Goal: Task Accomplishment & Management: Manage account settings

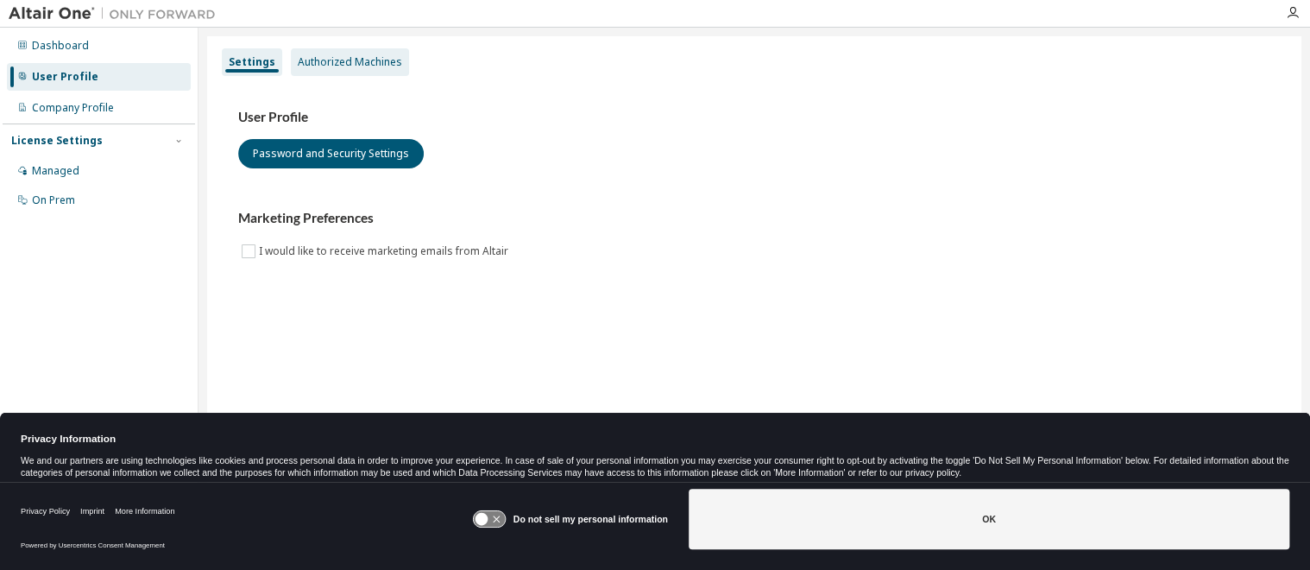
click at [365, 64] on div "Authorized Machines" at bounding box center [350, 62] width 104 height 14
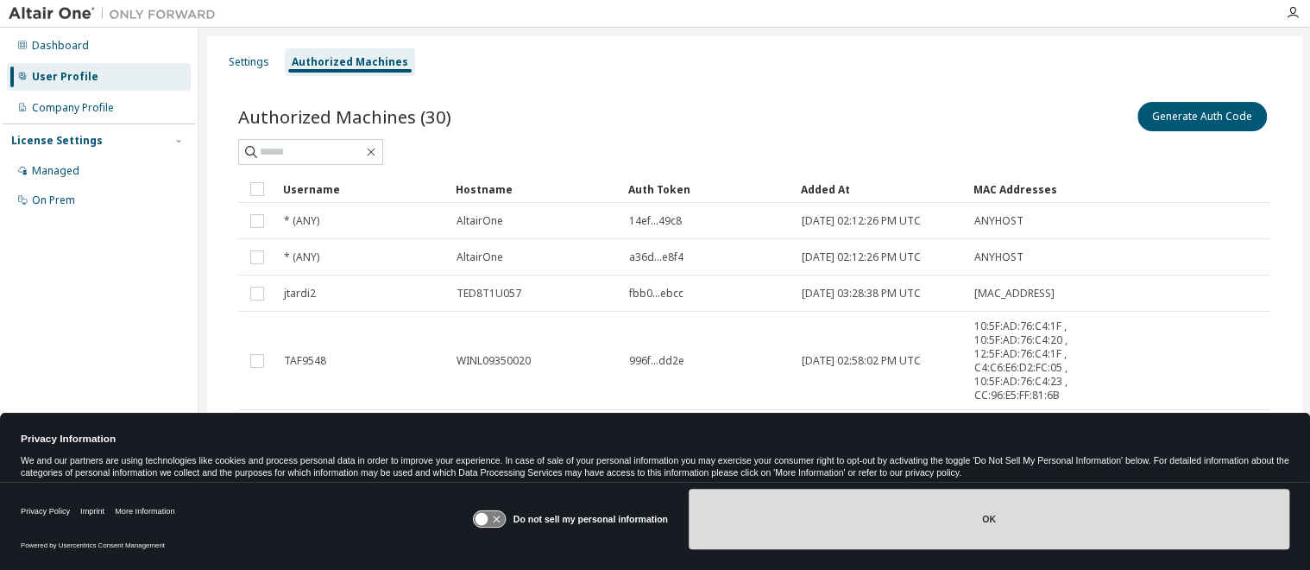
click at [988, 522] on button "OK" at bounding box center [989, 519] width 601 height 60
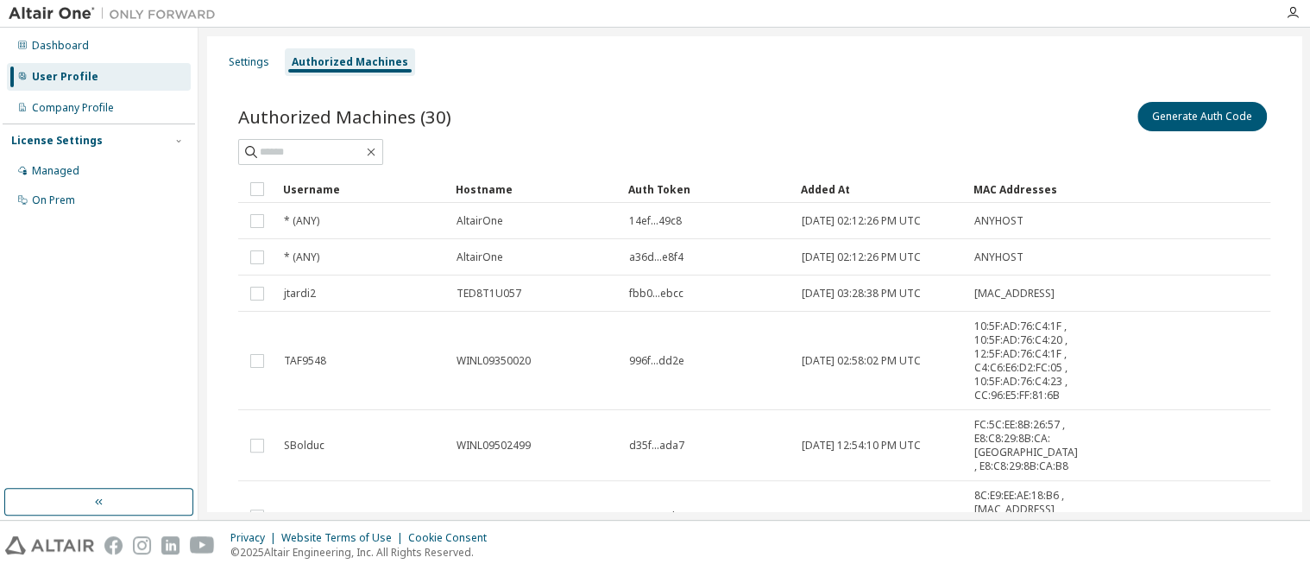
click at [988, 527] on div "Privacy Website Terms of Use Cookie Consent © 2025 Altair Engineering, Inc. All…" at bounding box center [655, 545] width 1310 height 49
